Goal: Find specific page/section

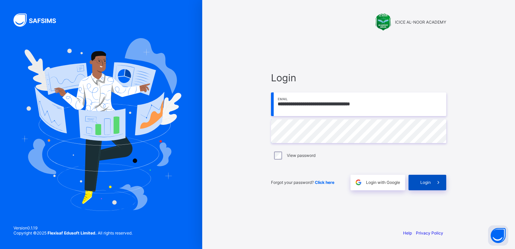
click at [428, 182] on span "Login" at bounding box center [426, 182] width 10 height 5
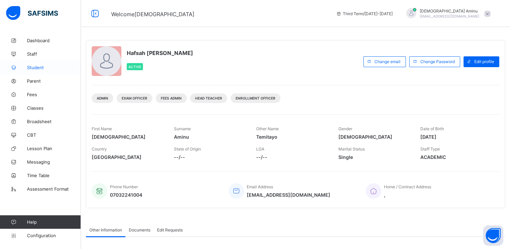
click at [41, 67] on span "Student" at bounding box center [54, 67] width 54 height 5
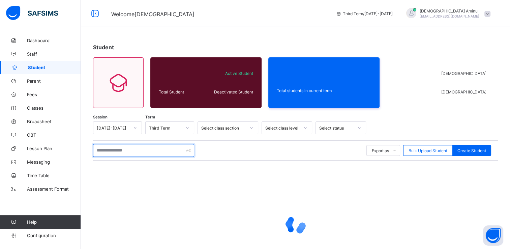
click at [130, 152] on input "text" at bounding box center [143, 150] width 101 height 13
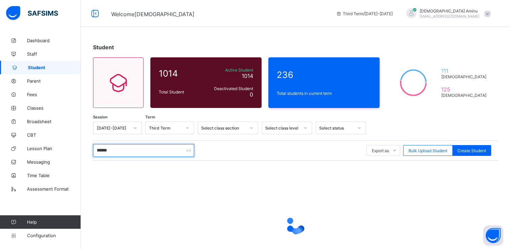
type input "******"
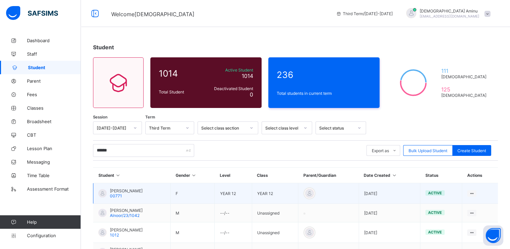
click at [132, 191] on span "[PERSON_NAME]" at bounding box center [126, 190] width 33 height 5
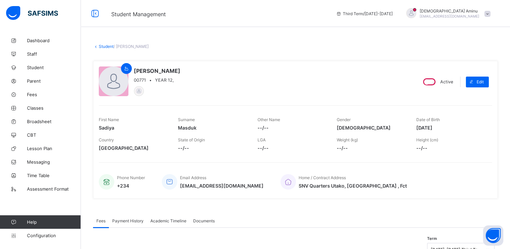
click at [182, 221] on span "Academic Timeline" at bounding box center [168, 220] width 36 height 5
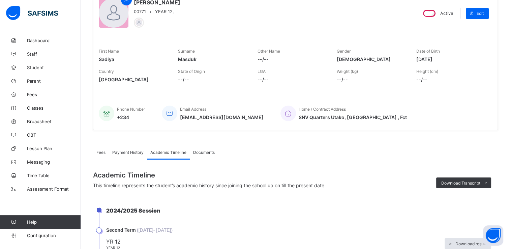
scroll to position [68, 0]
